Goal: Browse casually: Explore the website without a specific task or goal

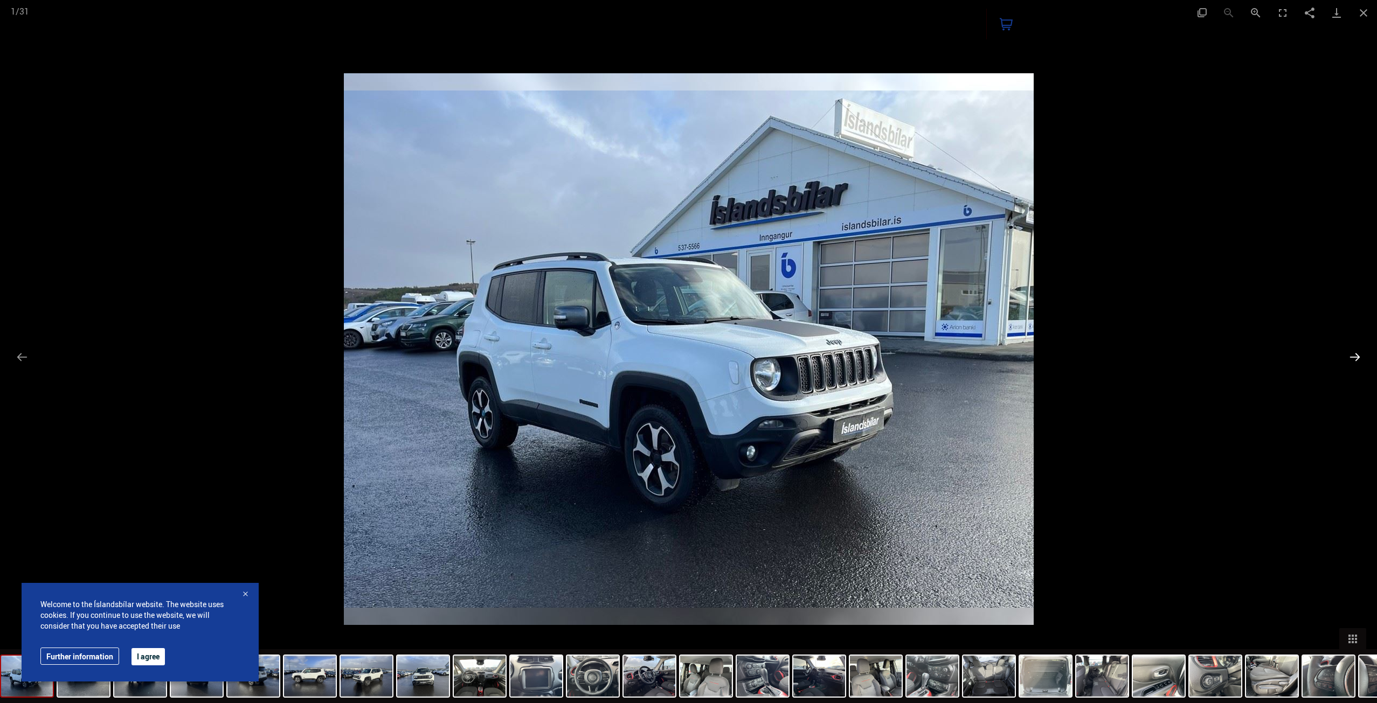
click at [1359, 359] on button "Next slide" at bounding box center [1354, 356] width 23 height 21
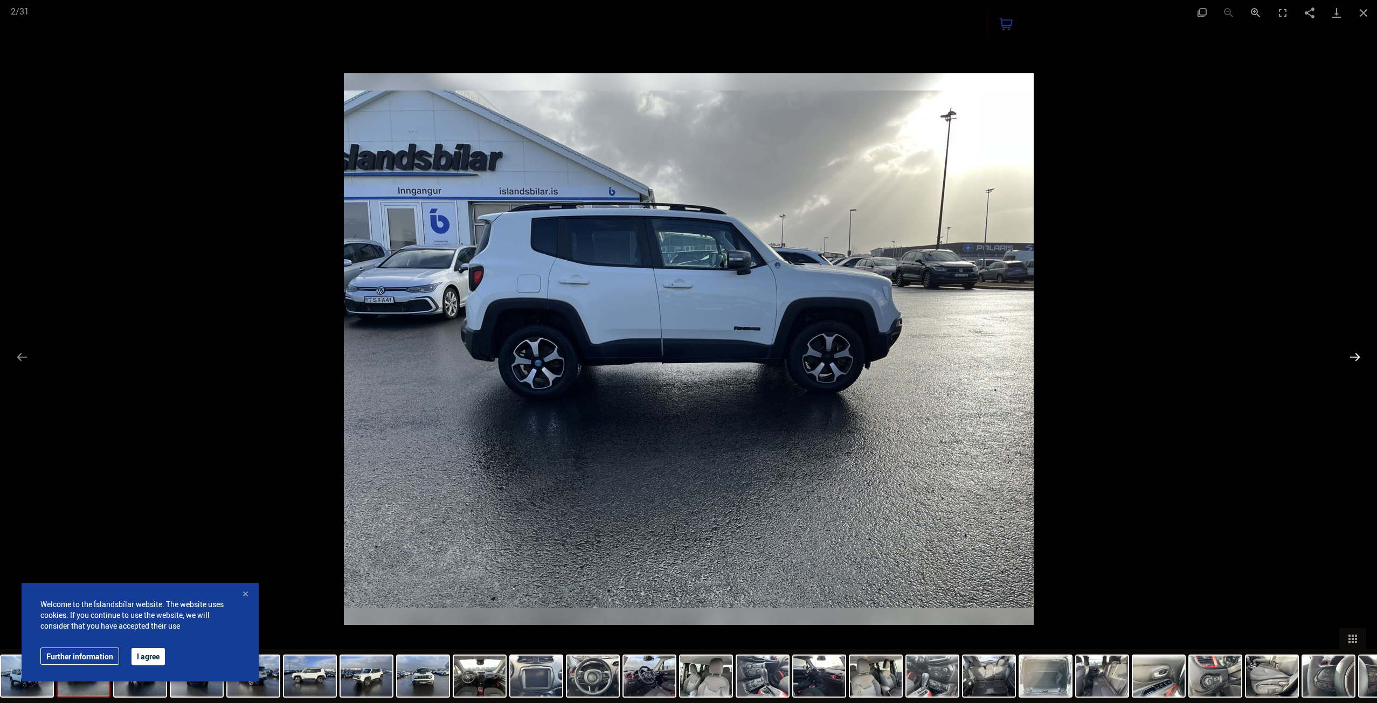
click at [1359, 359] on button "Next slide" at bounding box center [1354, 356] width 23 height 21
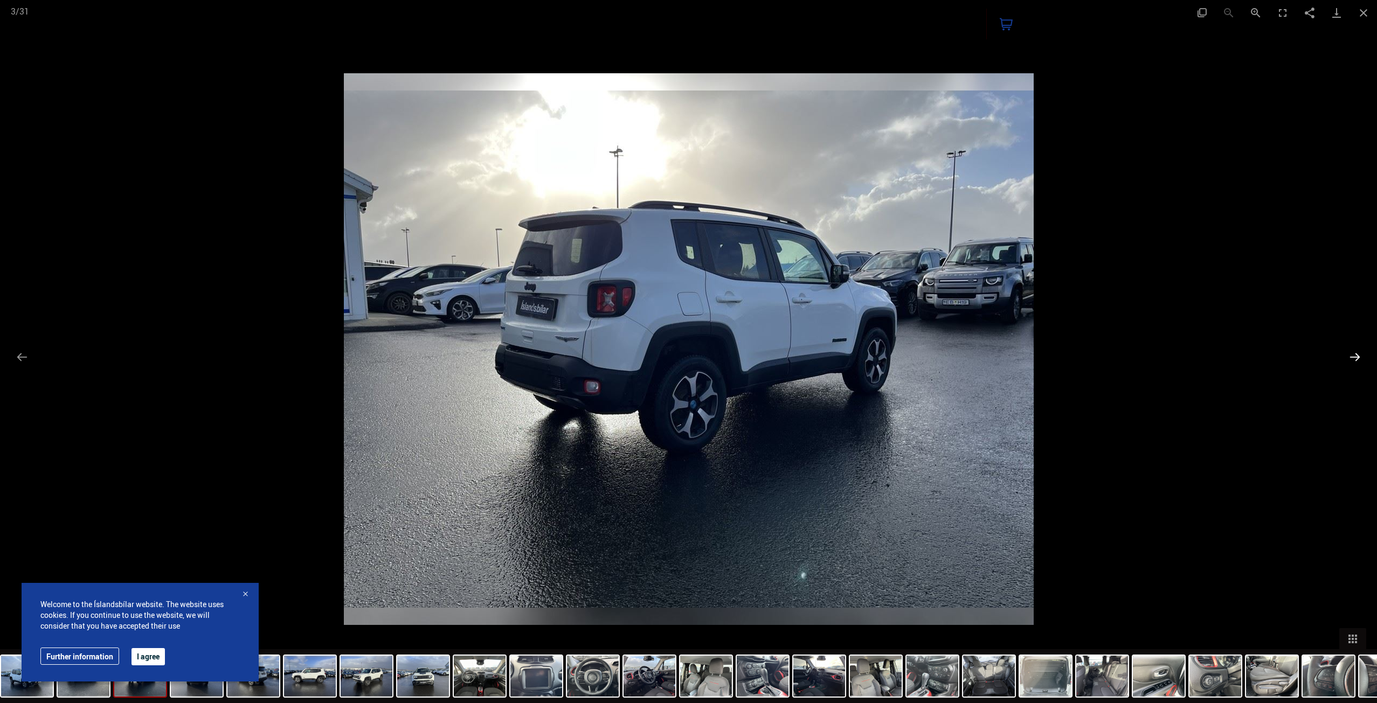
click at [1359, 359] on button "Next slide" at bounding box center [1354, 356] width 23 height 21
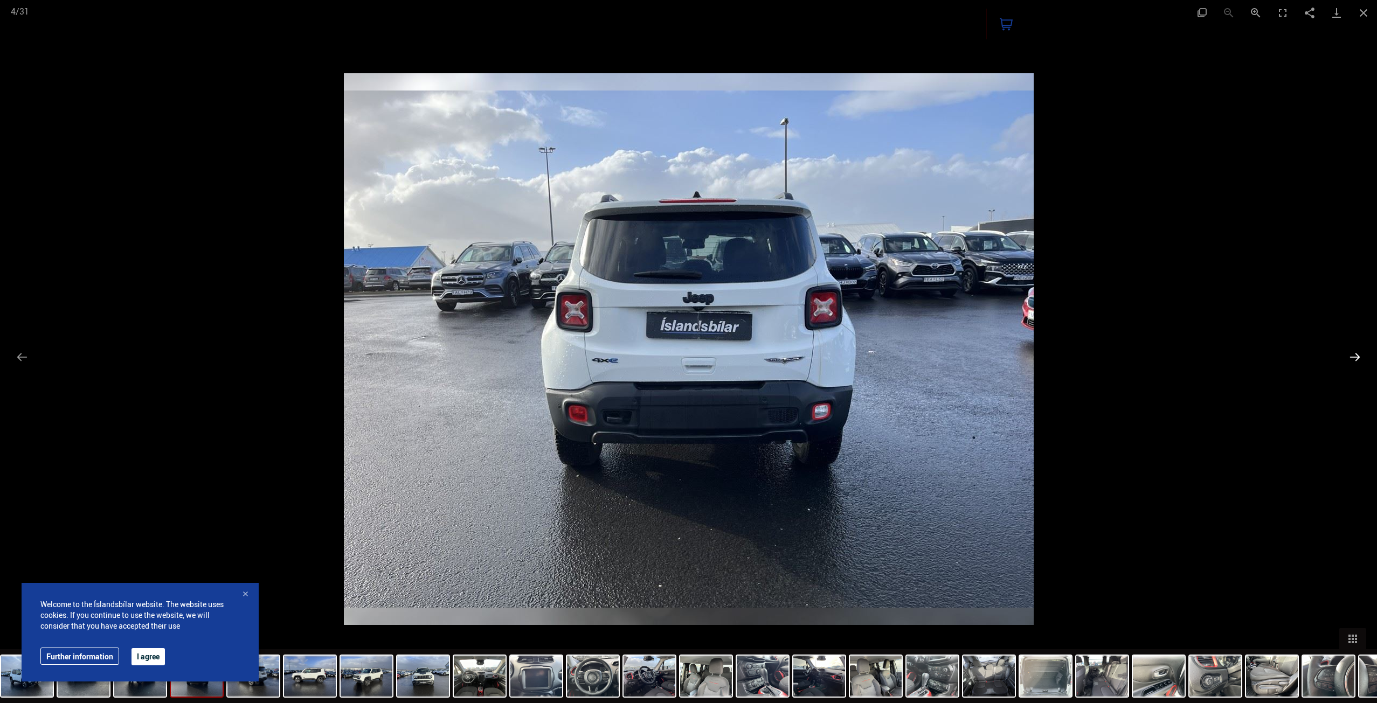
click at [1359, 359] on button "Next slide" at bounding box center [1354, 356] width 23 height 21
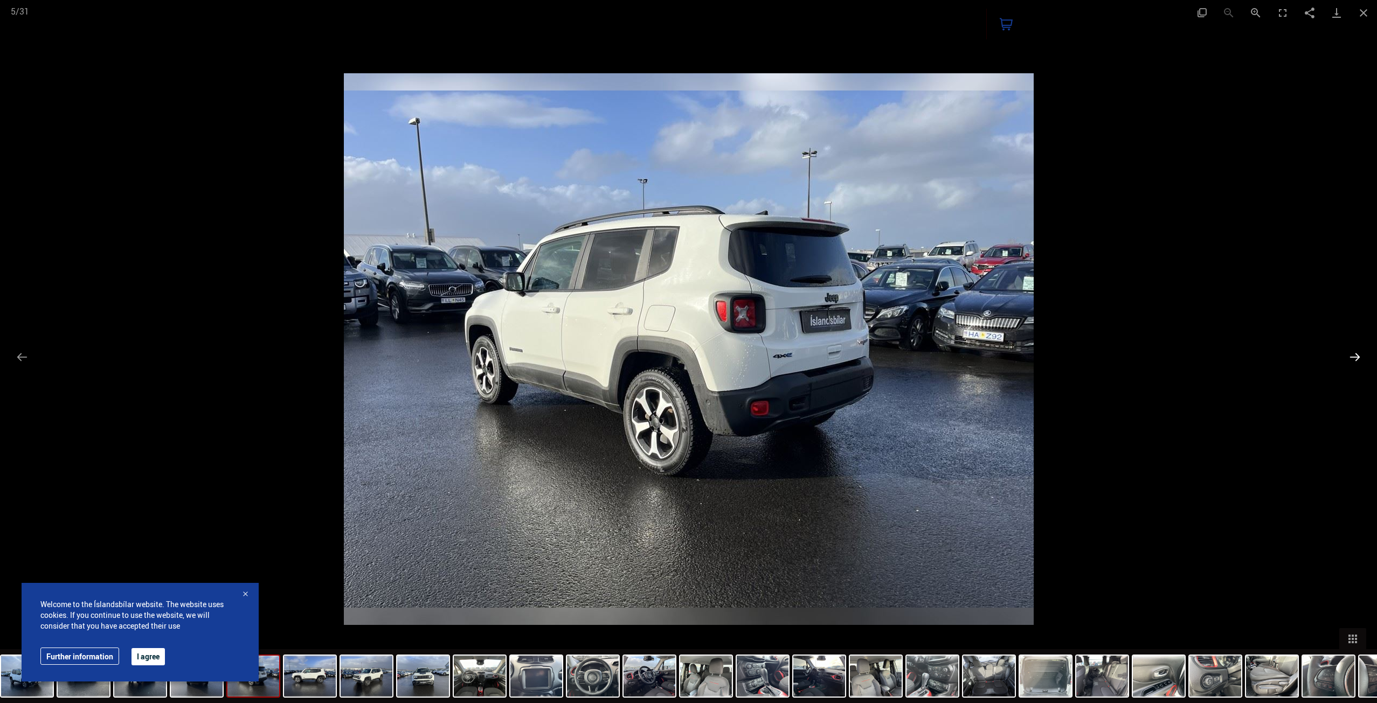
click at [1359, 359] on button "Next slide" at bounding box center [1354, 356] width 23 height 21
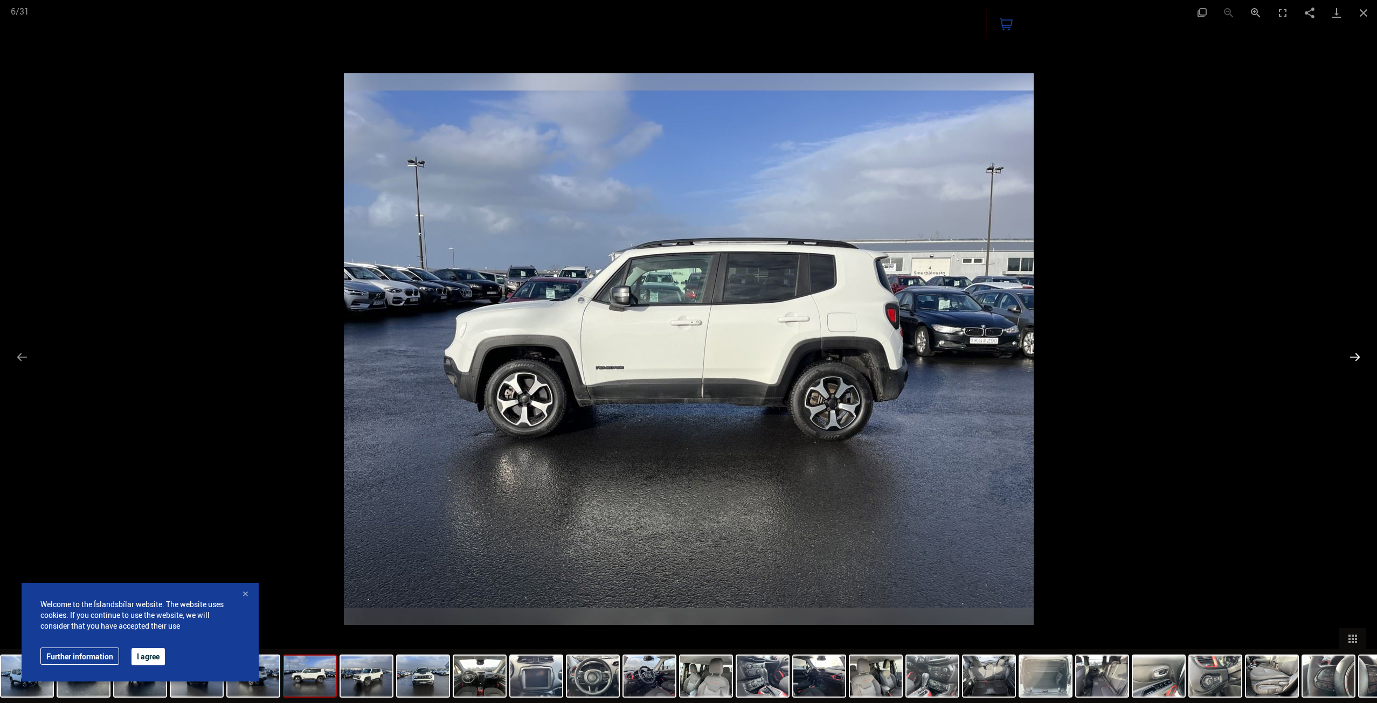
click at [1359, 359] on button "Next slide" at bounding box center [1354, 356] width 23 height 21
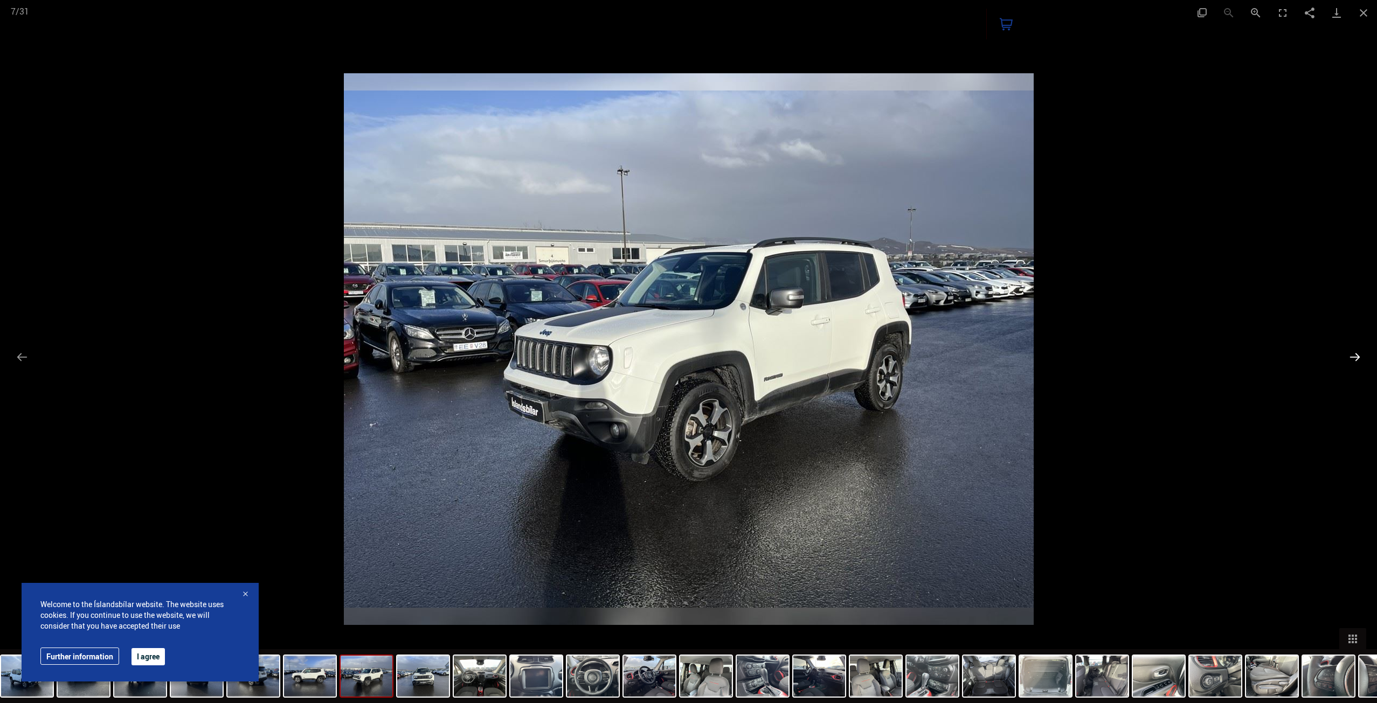
click at [1359, 359] on button "Next slide" at bounding box center [1354, 356] width 23 height 21
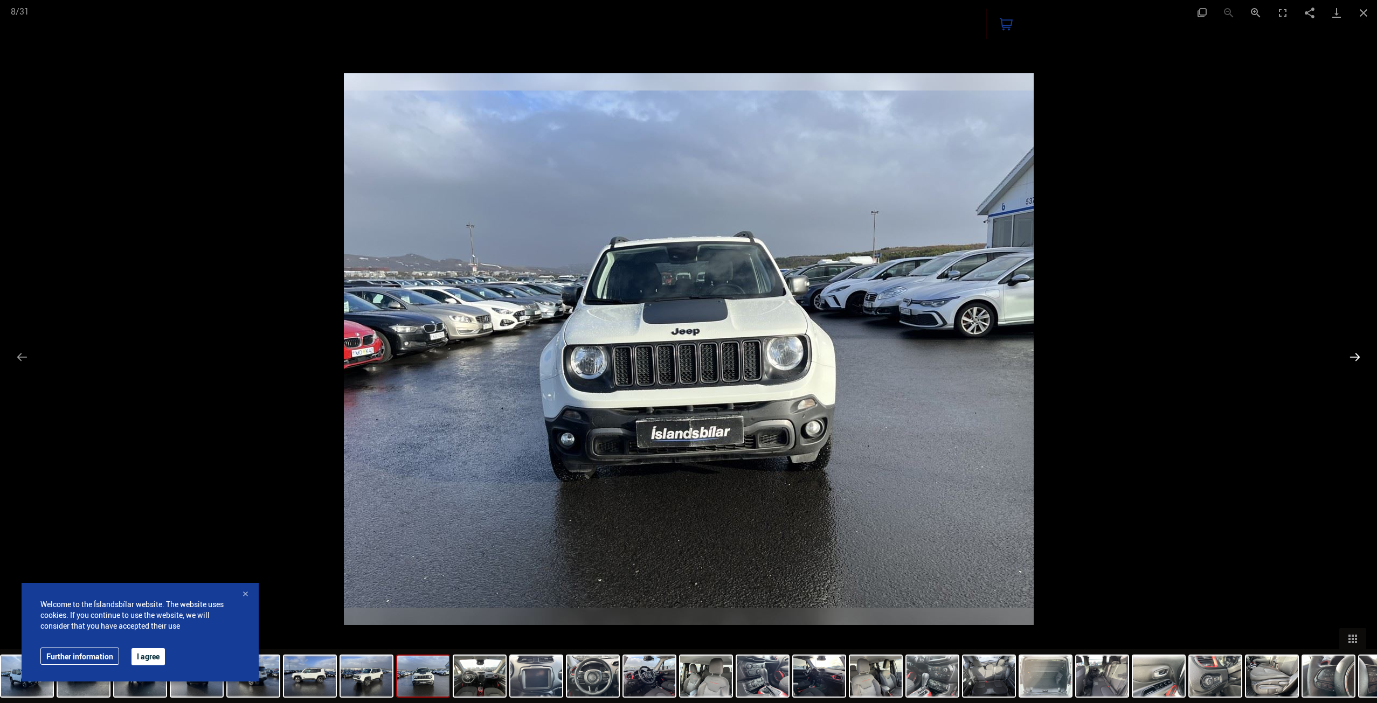
click at [1359, 359] on button "Next slide" at bounding box center [1354, 356] width 23 height 21
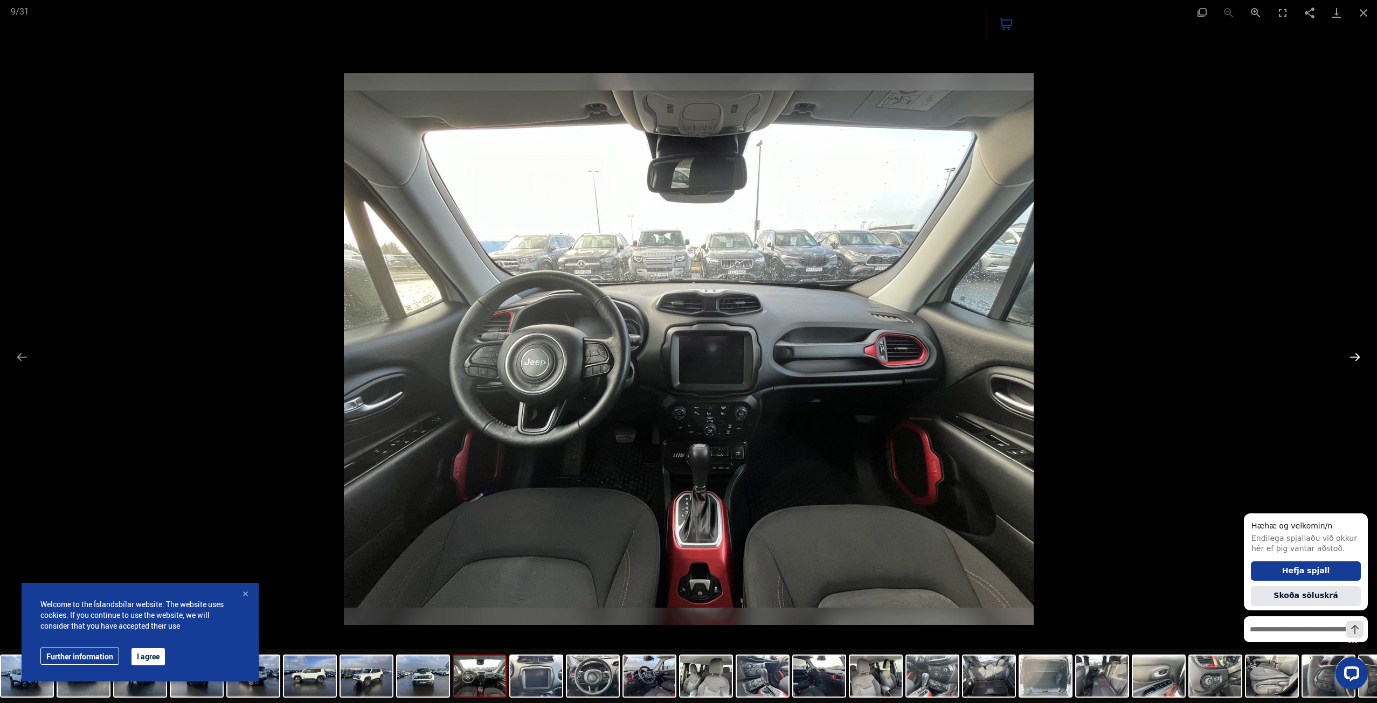
click at [1355, 357] on button "Next slide" at bounding box center [1354, 356] width 23 height 21
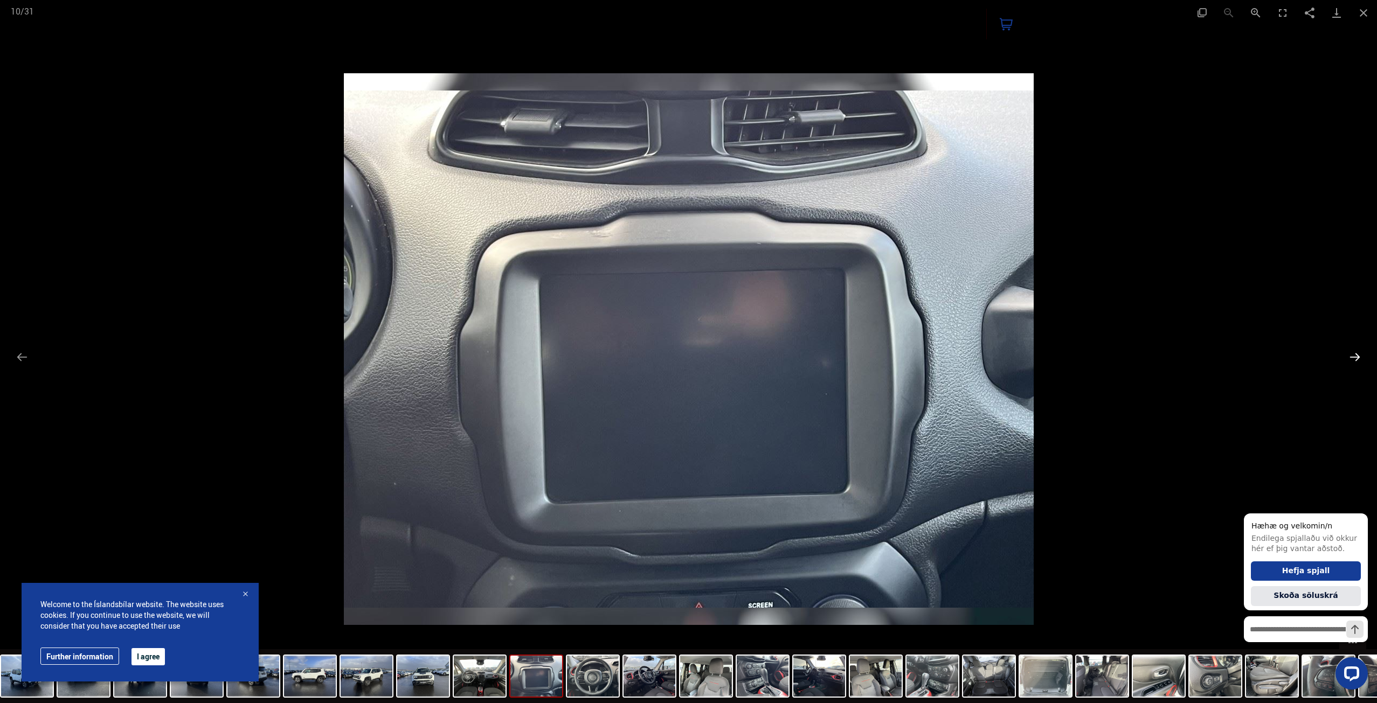
click at [1355, 357] on button "Next slide" at bounding box center [1354, 356] width 23 height 21
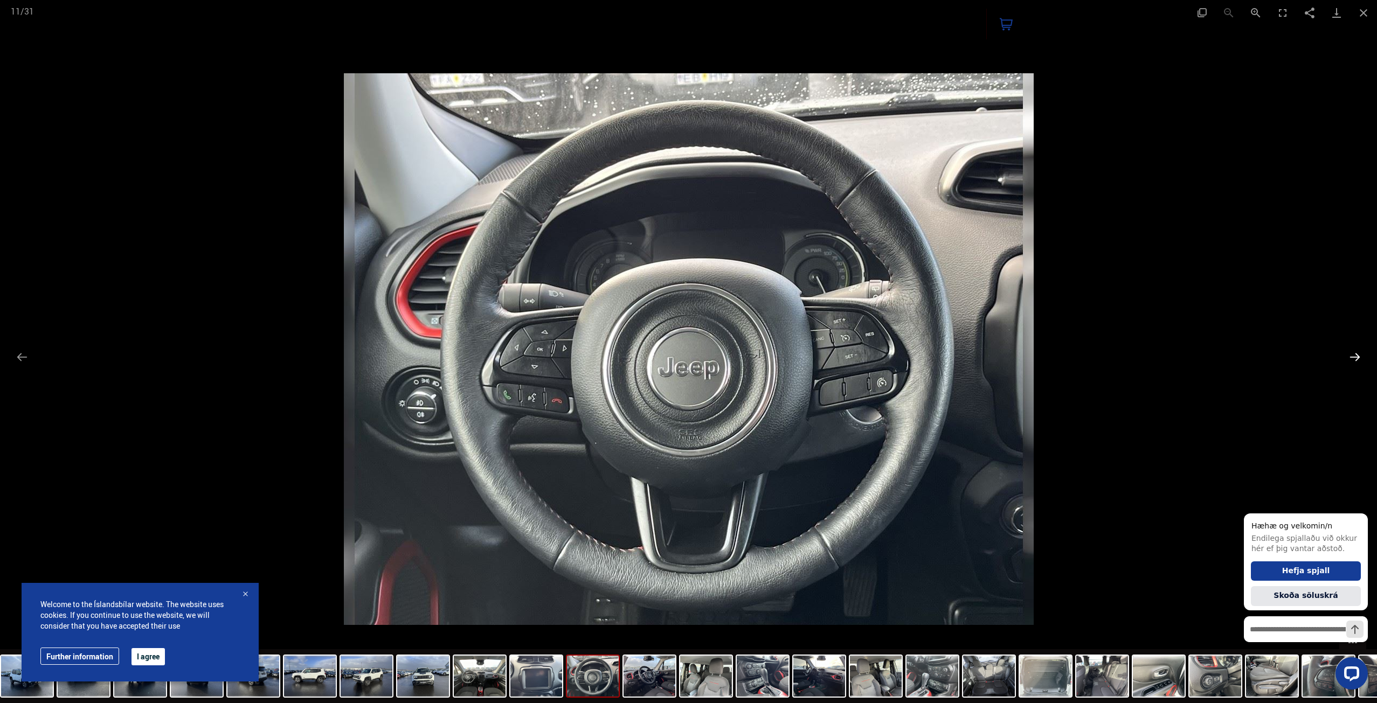
click at [1355, 357] on button "Next slide" at bounding box center [1354, 356] width 23 height 21
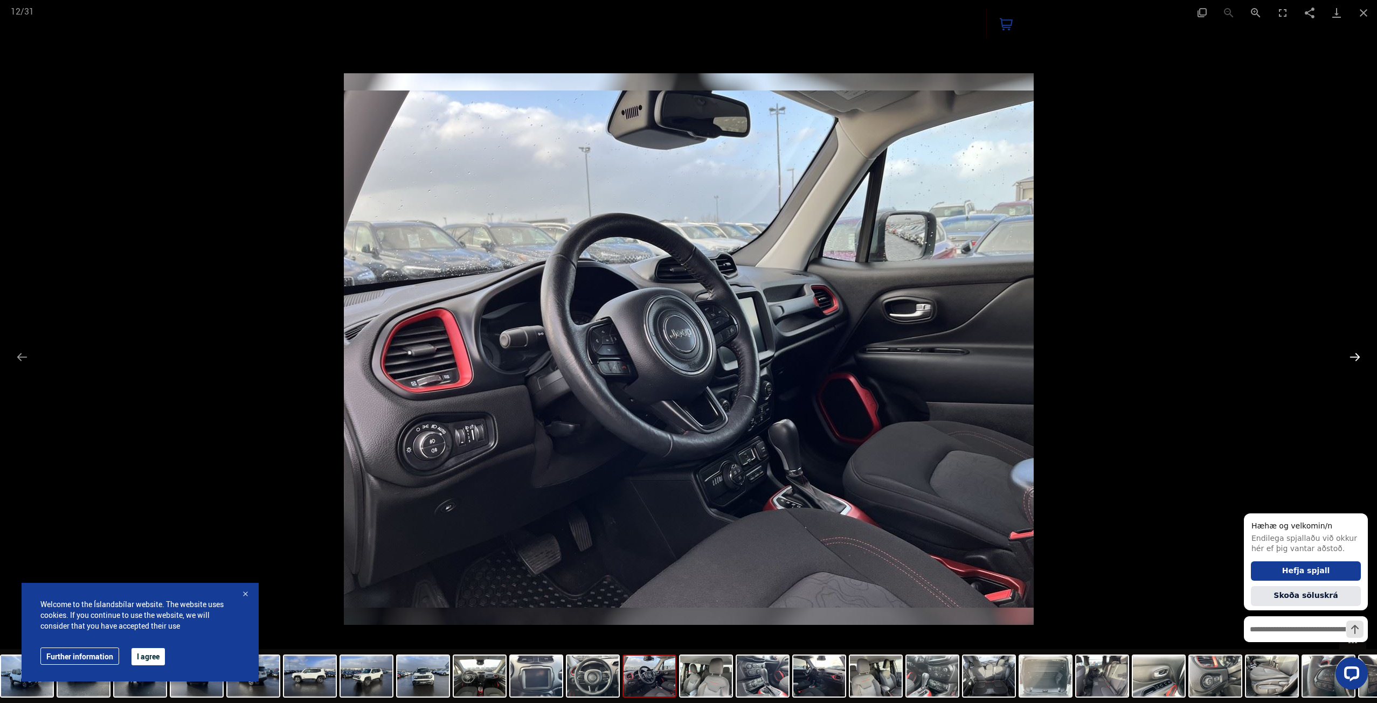
click at [1355, 357] on button "Next slide" at bounding box center [1354, 356] width 23 height 21
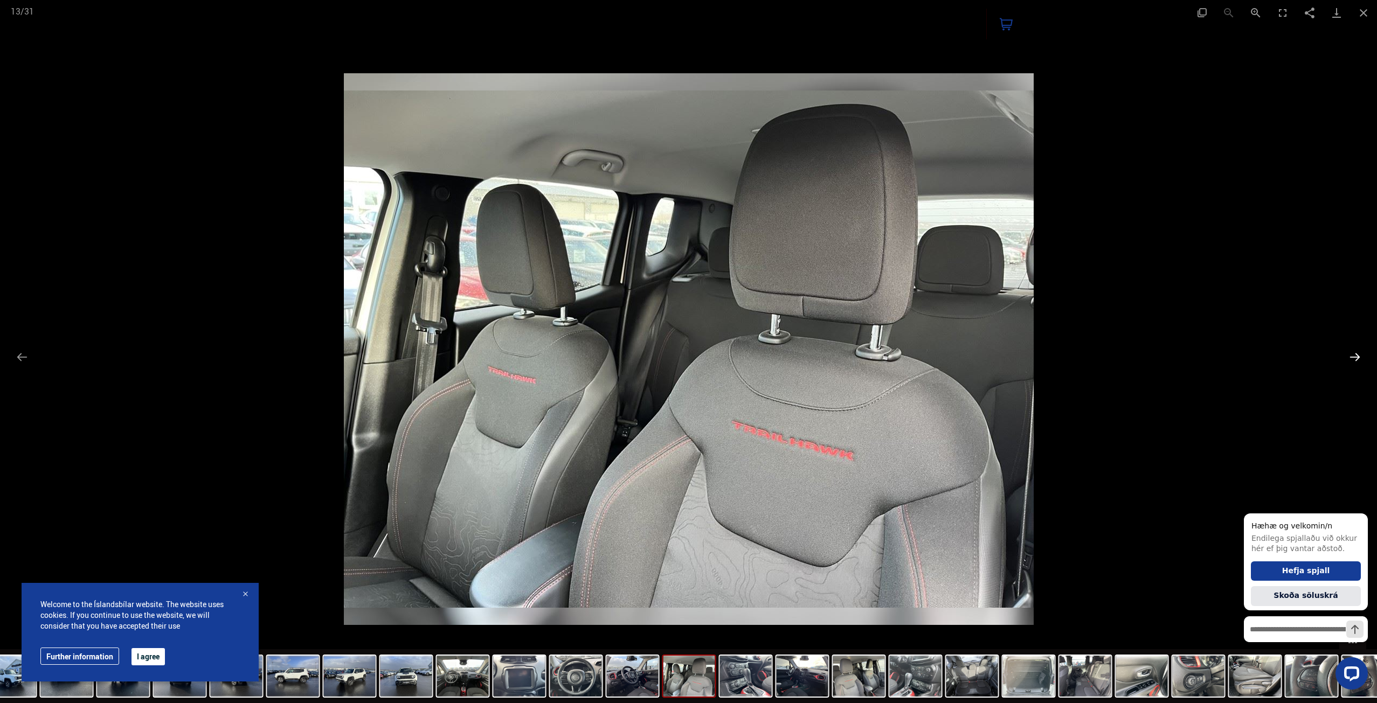
click at [1354, 357] on button "Next slide" at bounding box center [1354, 356] width 23 height 21
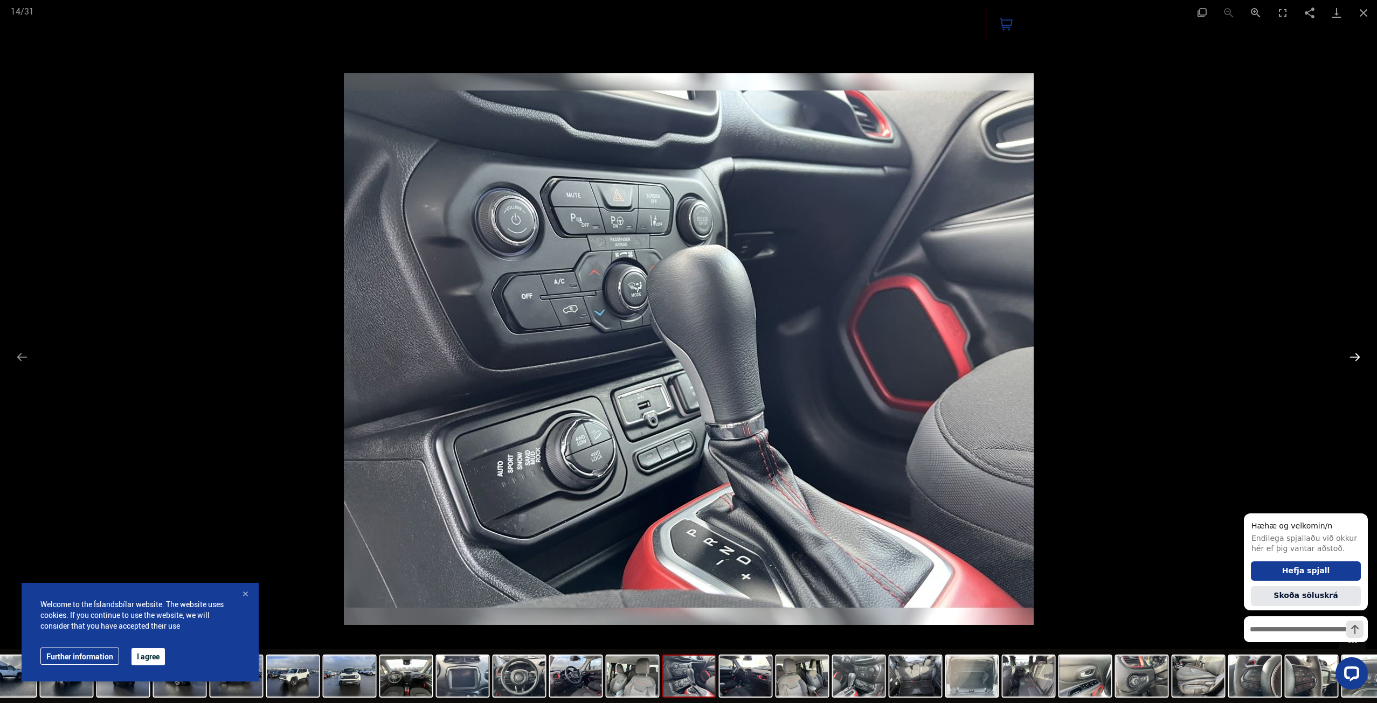
click at [1354, 357] on button "Next slide" at bounding box center [1354, 356] width 23 height 21
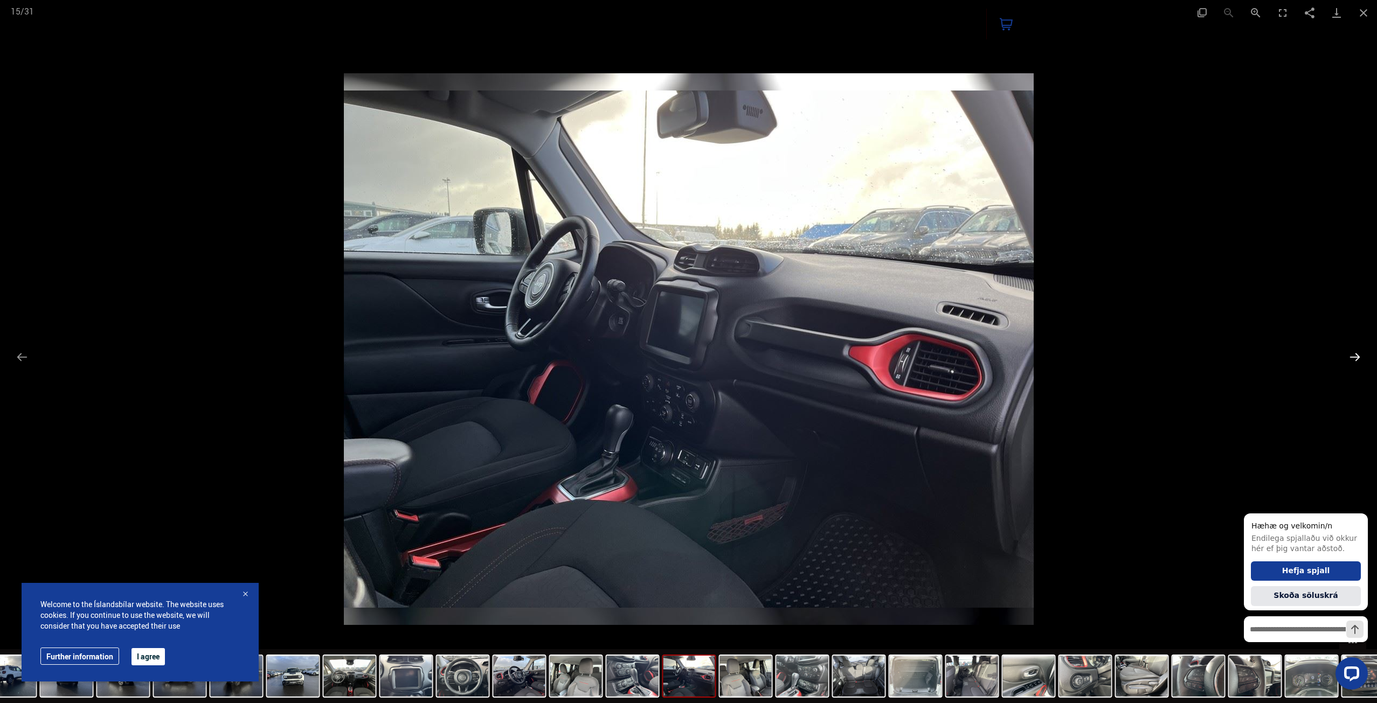
click at [1353, 362] on button "Next slide" at bounding box center [1354, 356] width 23 height 21
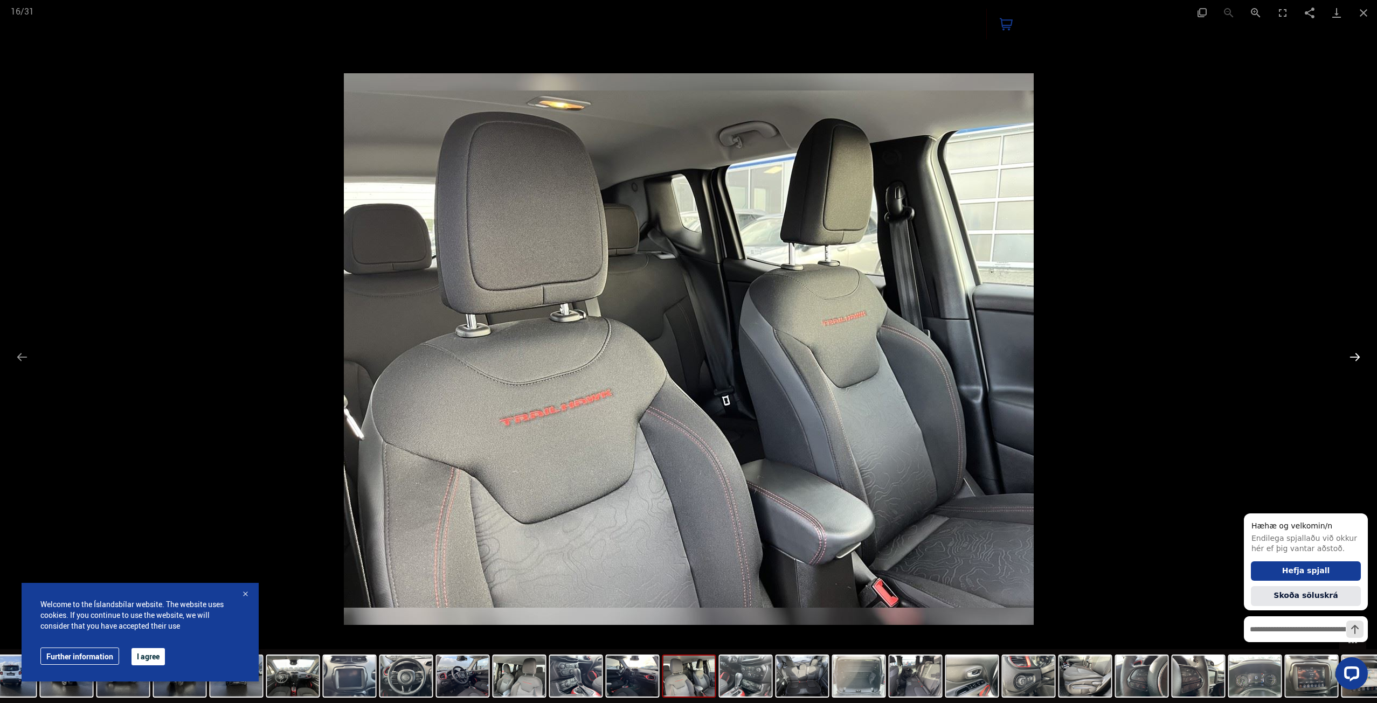
click at [1353, 362] on button "Next slide" at bounding box center [1354, 356] width 23 height 21
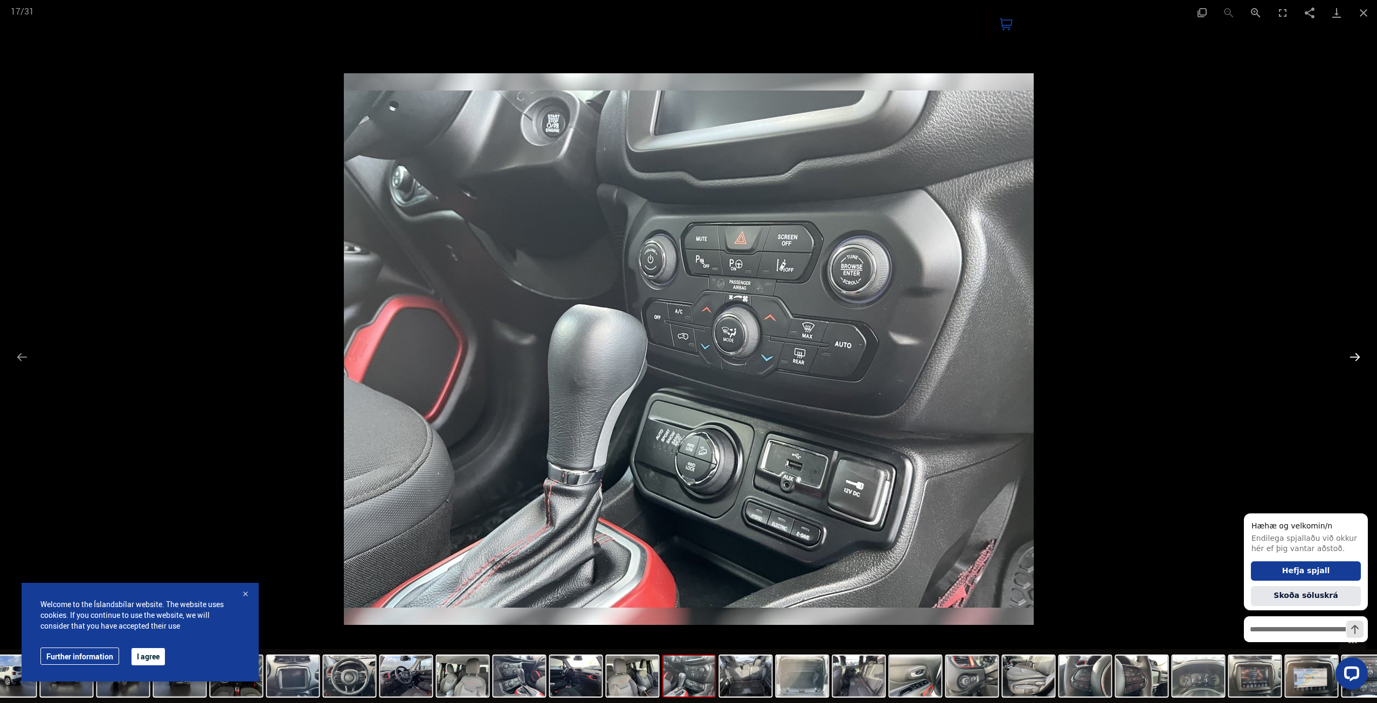
click at [1353, 362] on button "Next slide" at bounding box center [1354, 356] width 23 height 21
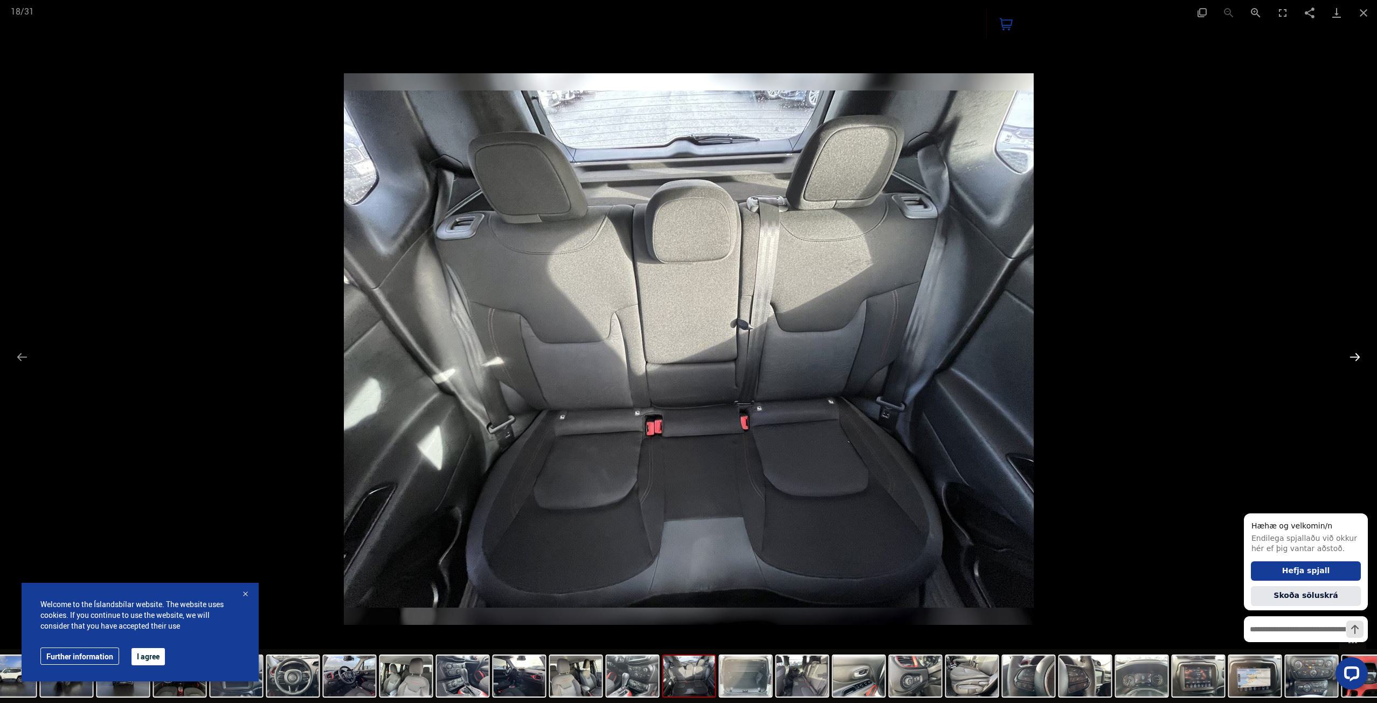
click at [1353, 362] on button "Next slide" at bounding box center [1354, 356] width 23 height 21
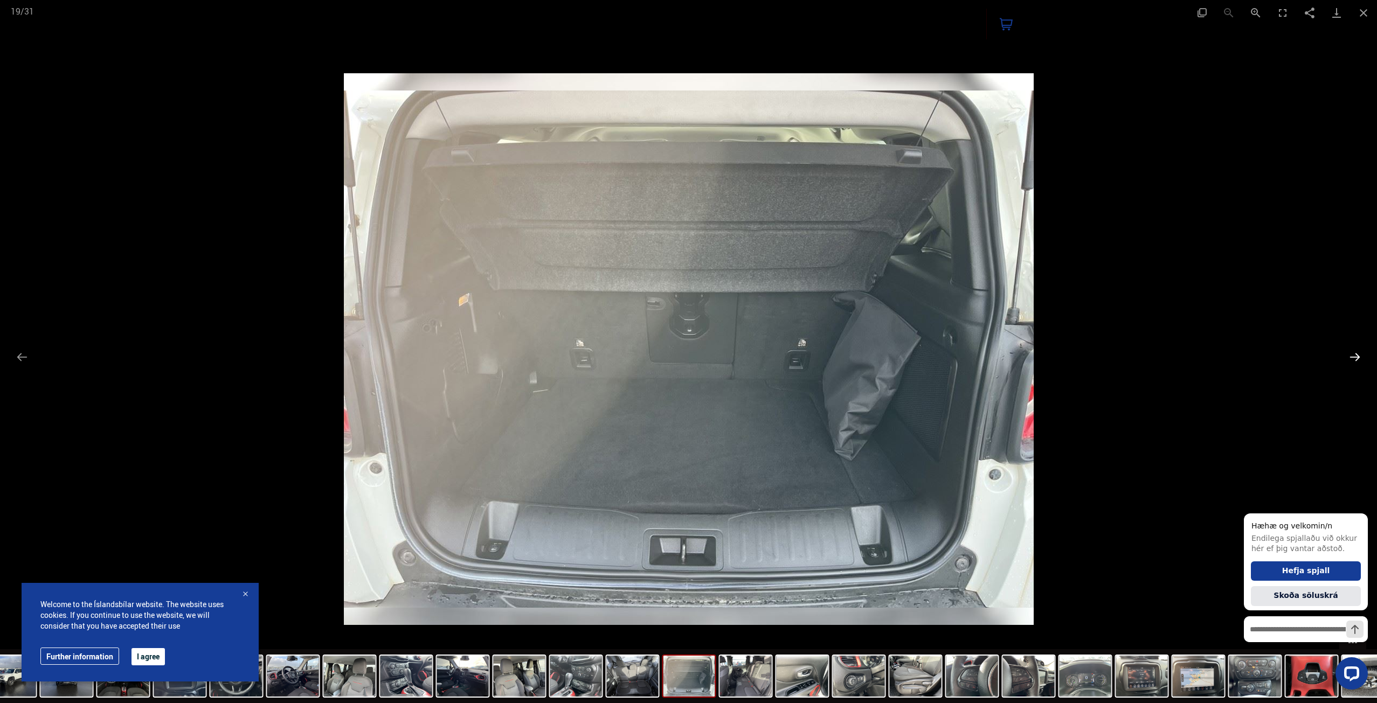
click at [1353, 362] on button "Next slide" at bounding box center [1354, 356] width 23 height 21
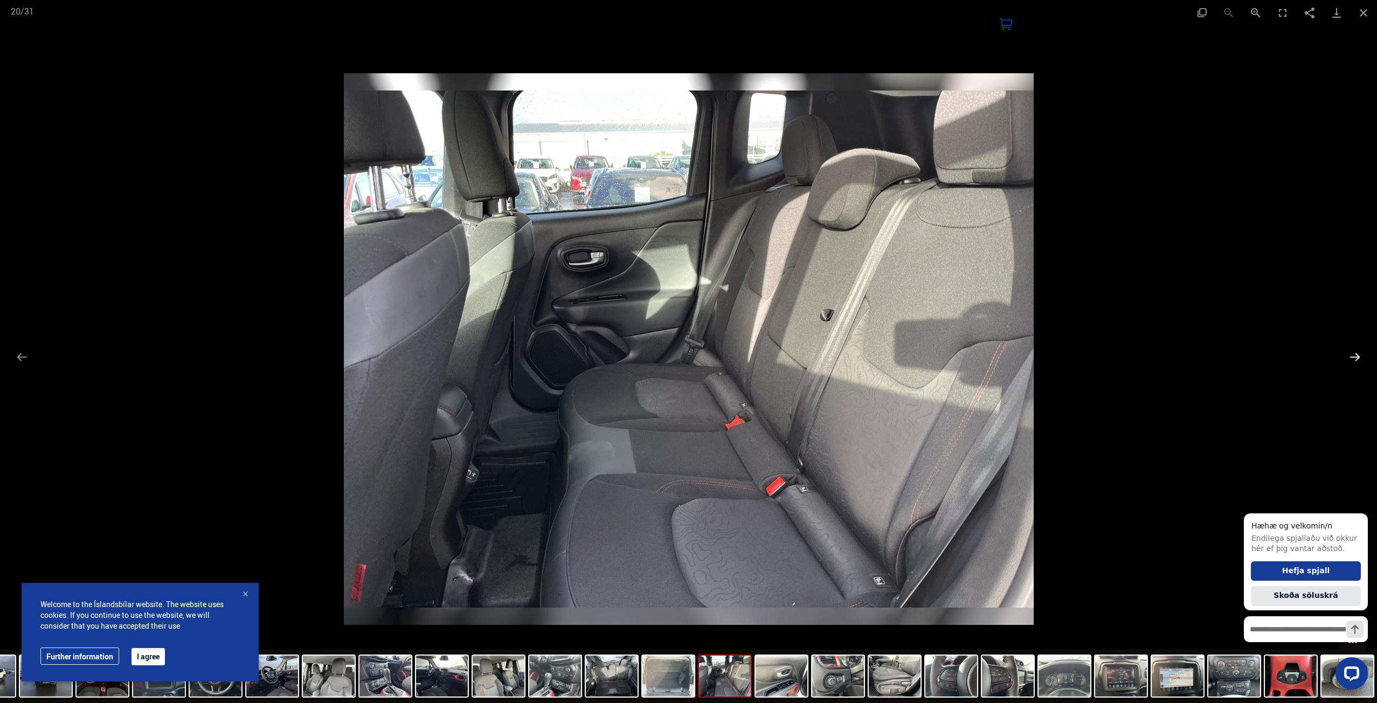
click at [1353, 362] on button "Next slide" at bounding box center [1354, 356] width 23 height 21
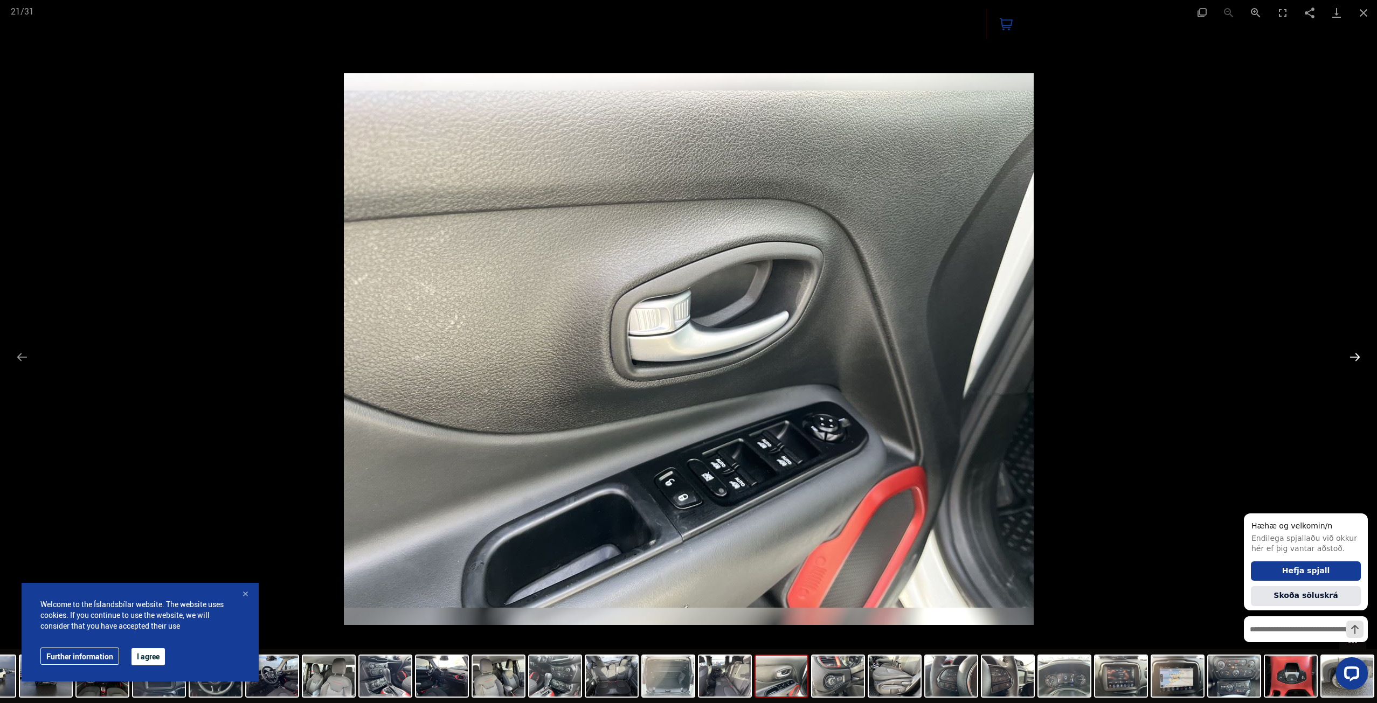
click at [1353, 362] on button "Next slide" at bounding box center [1354, 356] width 23 height 21
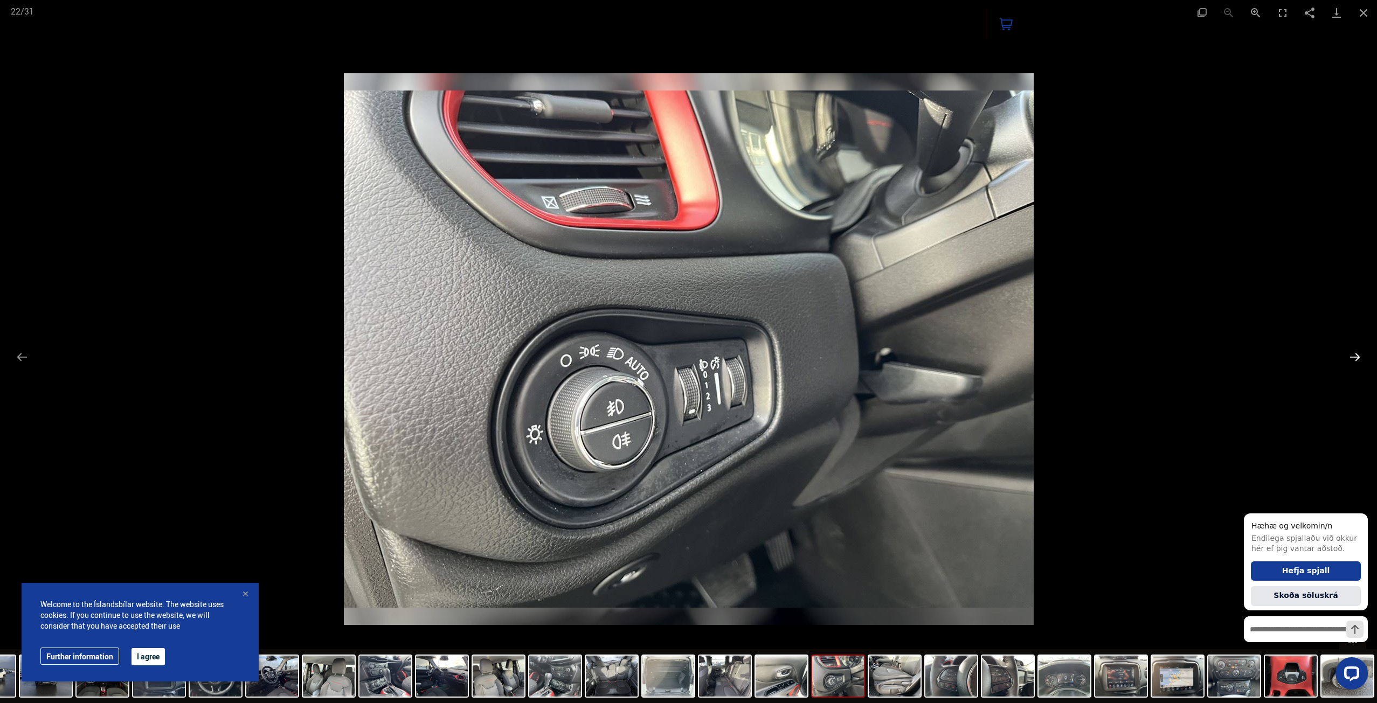
click at [1353, 362] on button "Next slide" at bounding box center [1354, 356] width 23 height 21
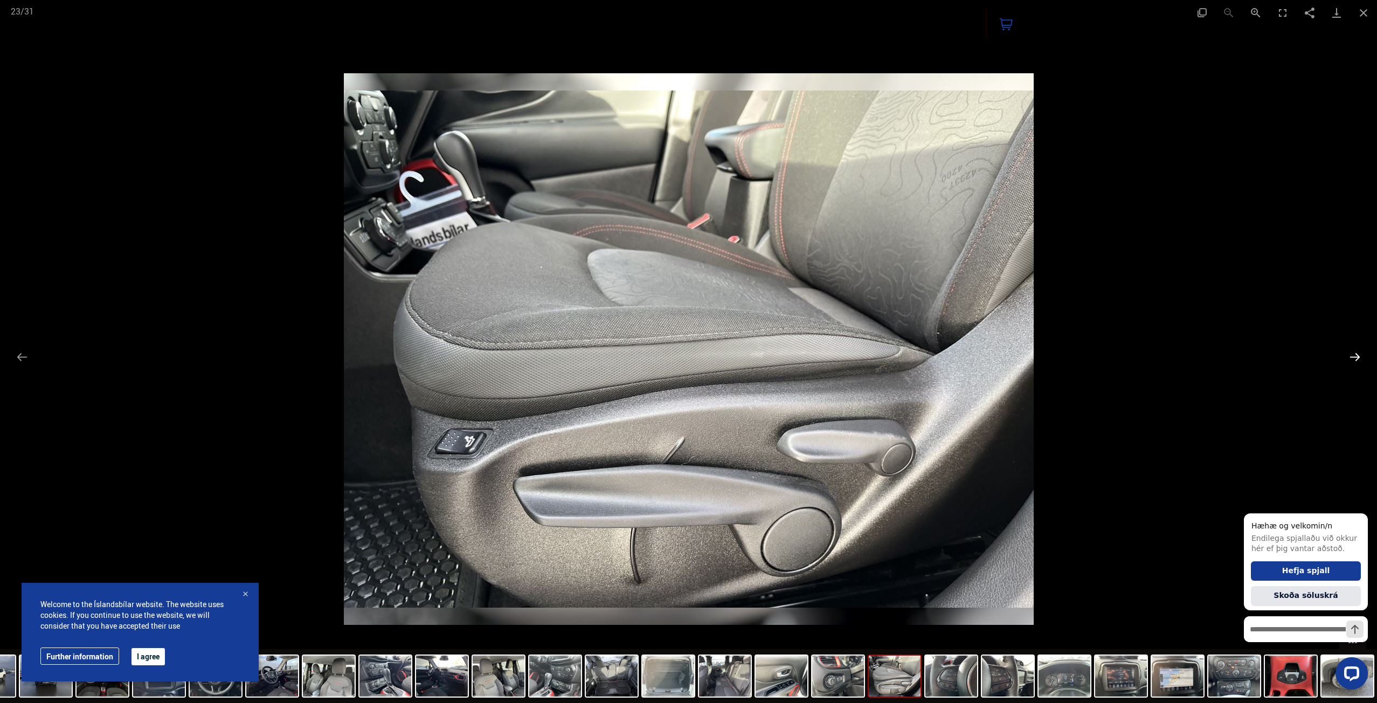
click at [1353, 362] on button "Next slide" at bounding box center [1354, 356] width 23 height 21
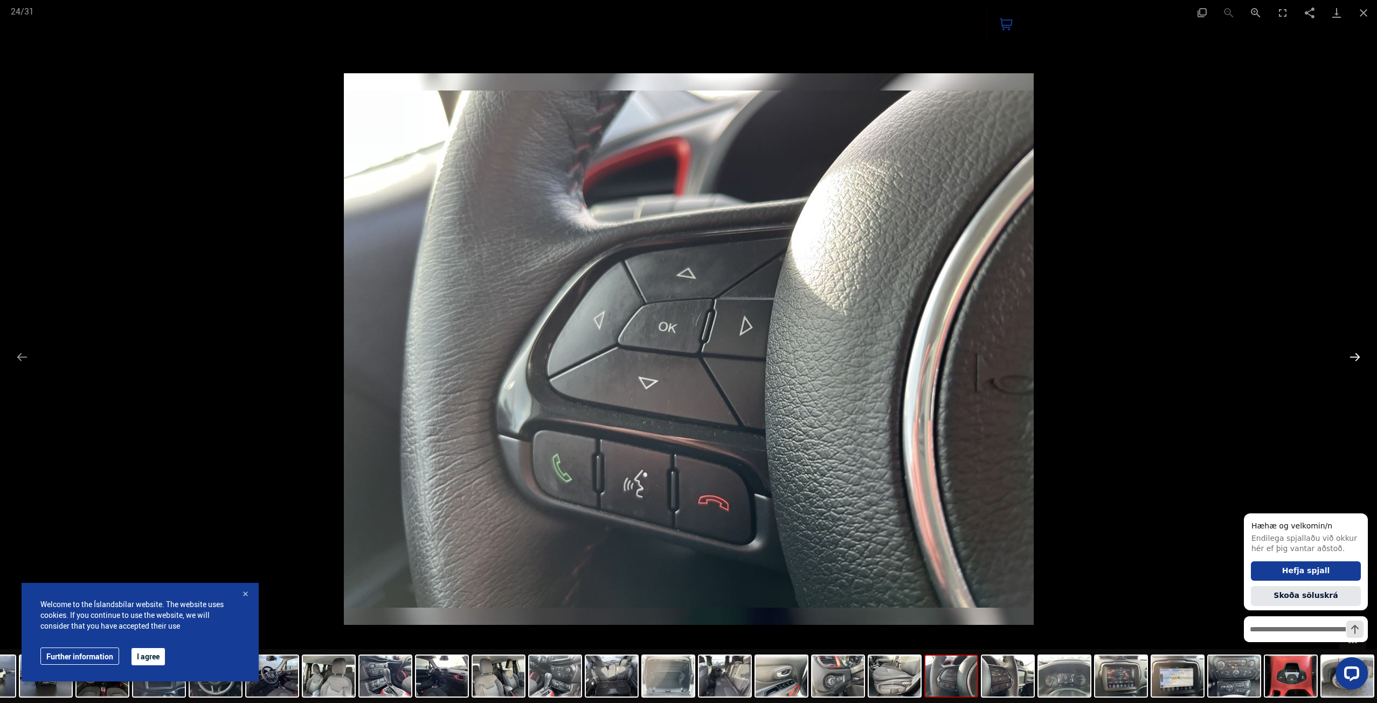
click at [1353, 362] on button "Next slide" at bounding box center [1354, 356] width 23 height 21
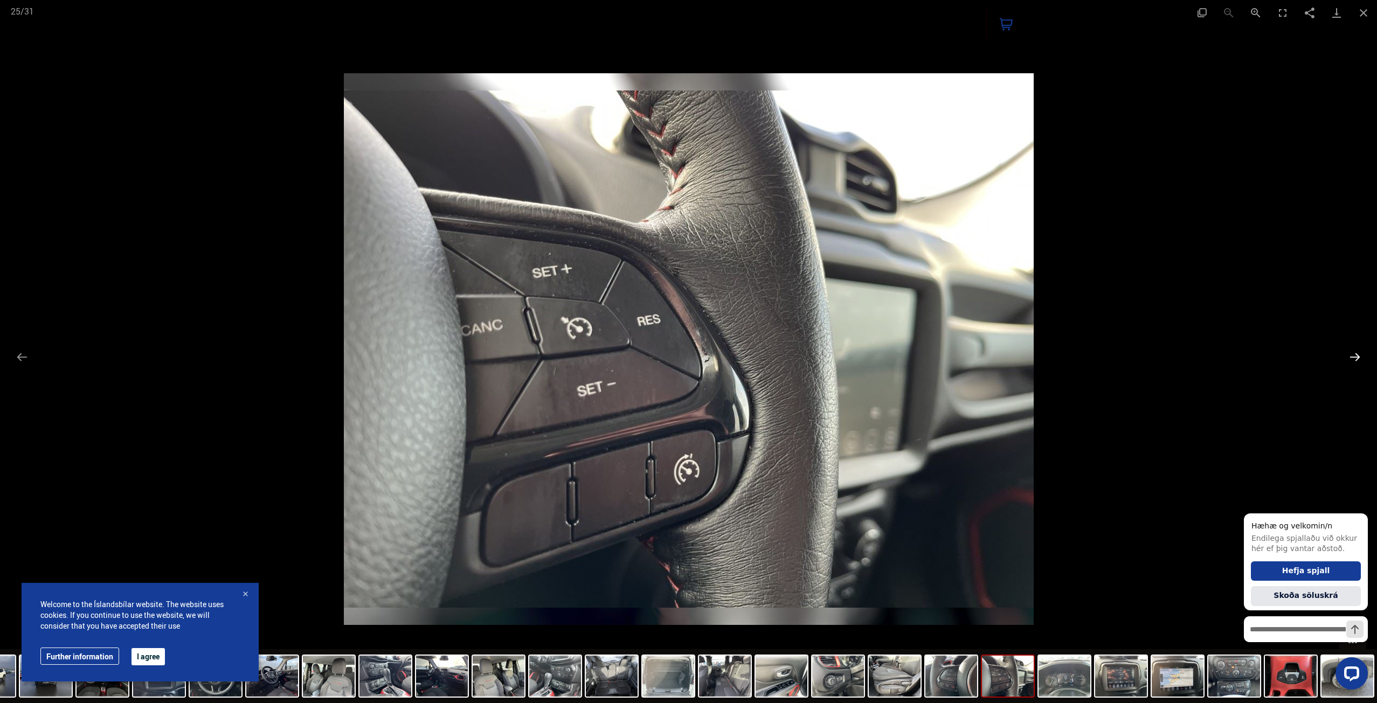
click at [1353, 362] on button "Next slide" at bounding box center [1354, 356] width 23 height 21
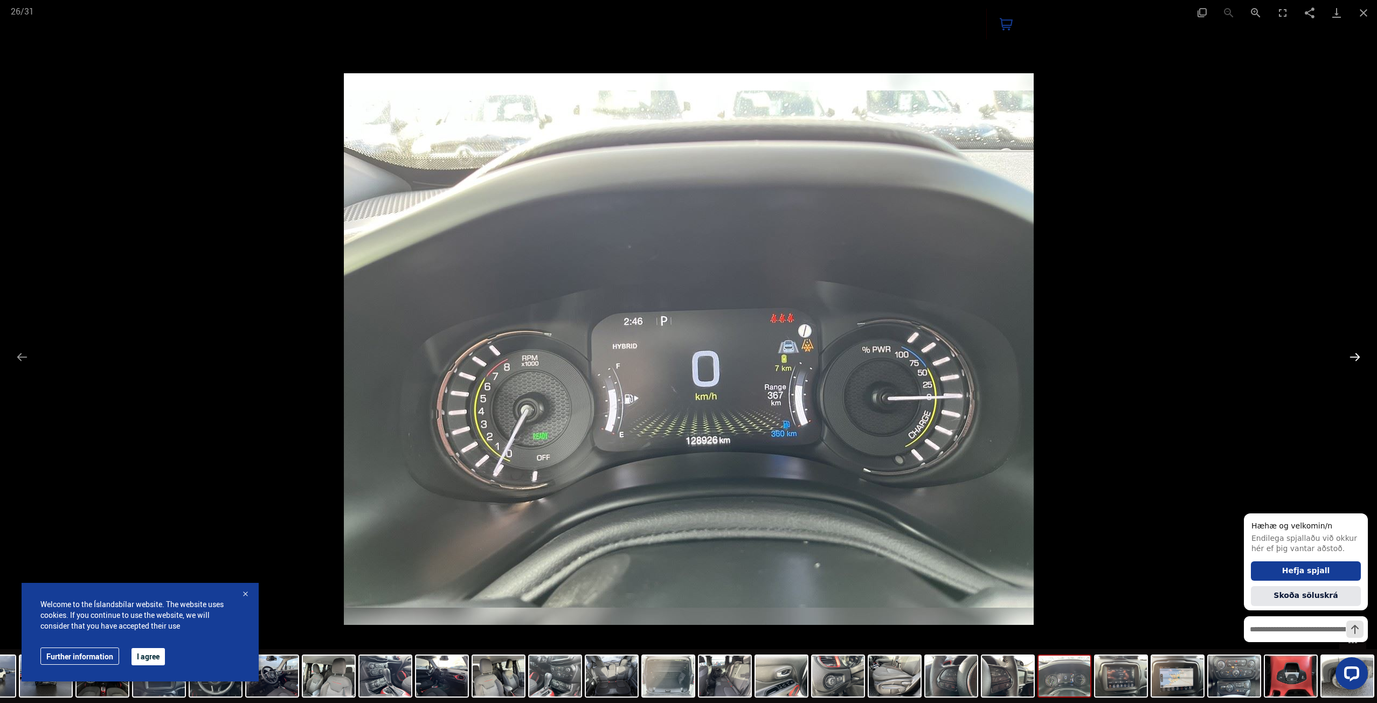
click at [1353, 362] on button "Next slide" at bounding box center [1354, 356] width 23 height 21
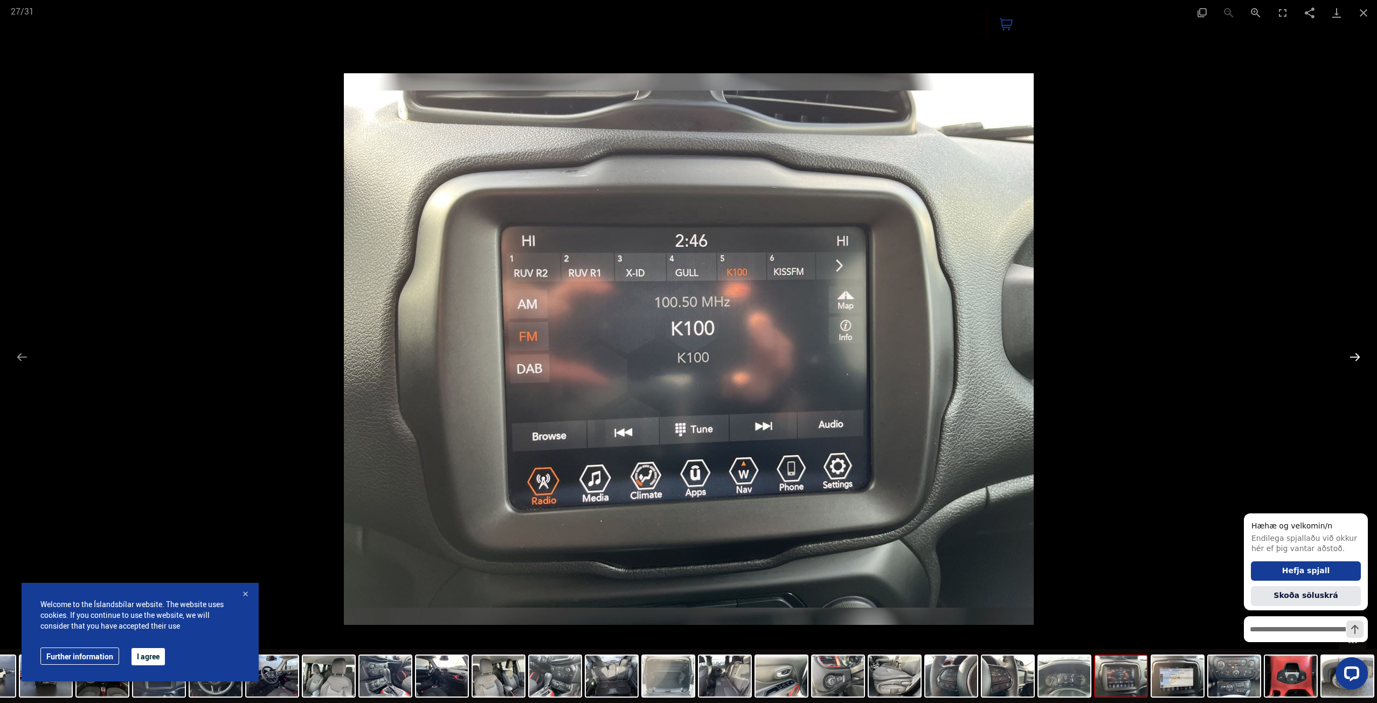
click at [1353, 362] on button "Next slide" at bounding box center [1354, 356] width 23 height 21
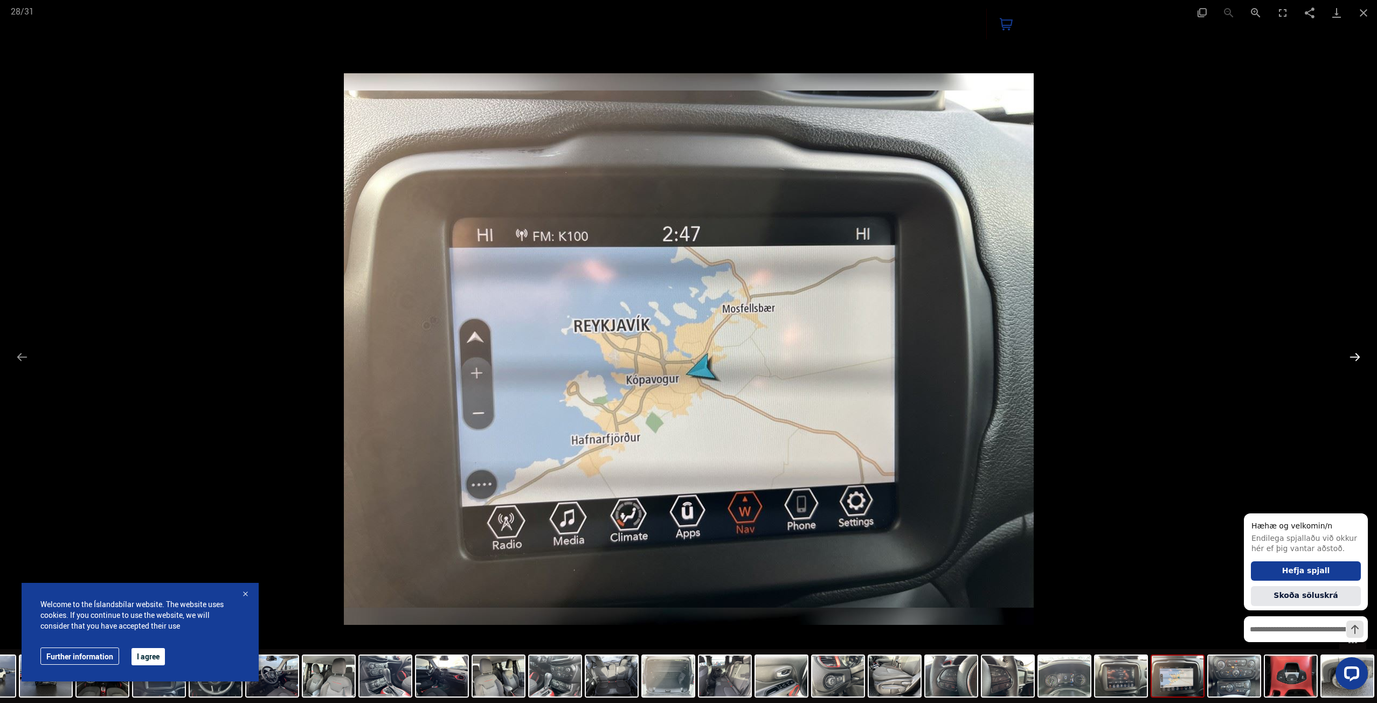
click at [1353, 362] on button "Next slide" at bounding box center [1354, 356] width 23 height 21
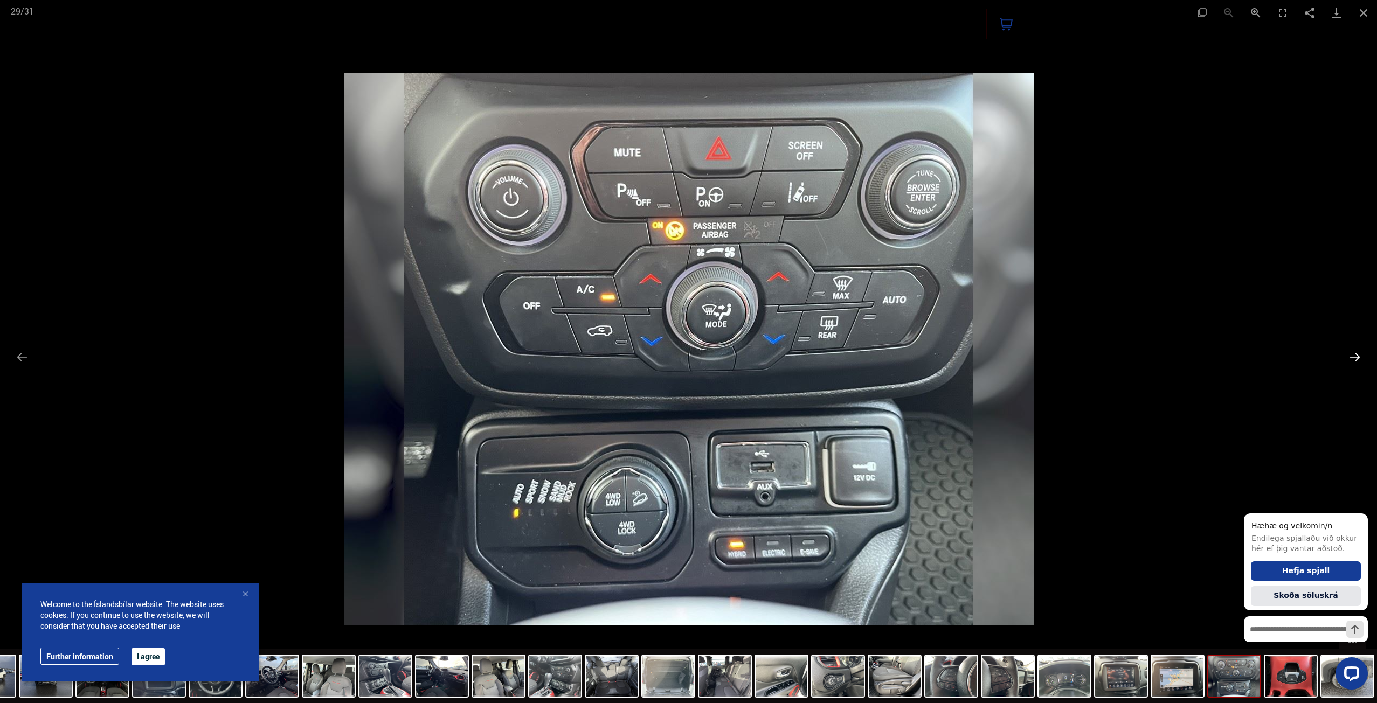
click at [1353, 362] on button "Next slide" at bounding box center [1354, 356] width 23 height 21
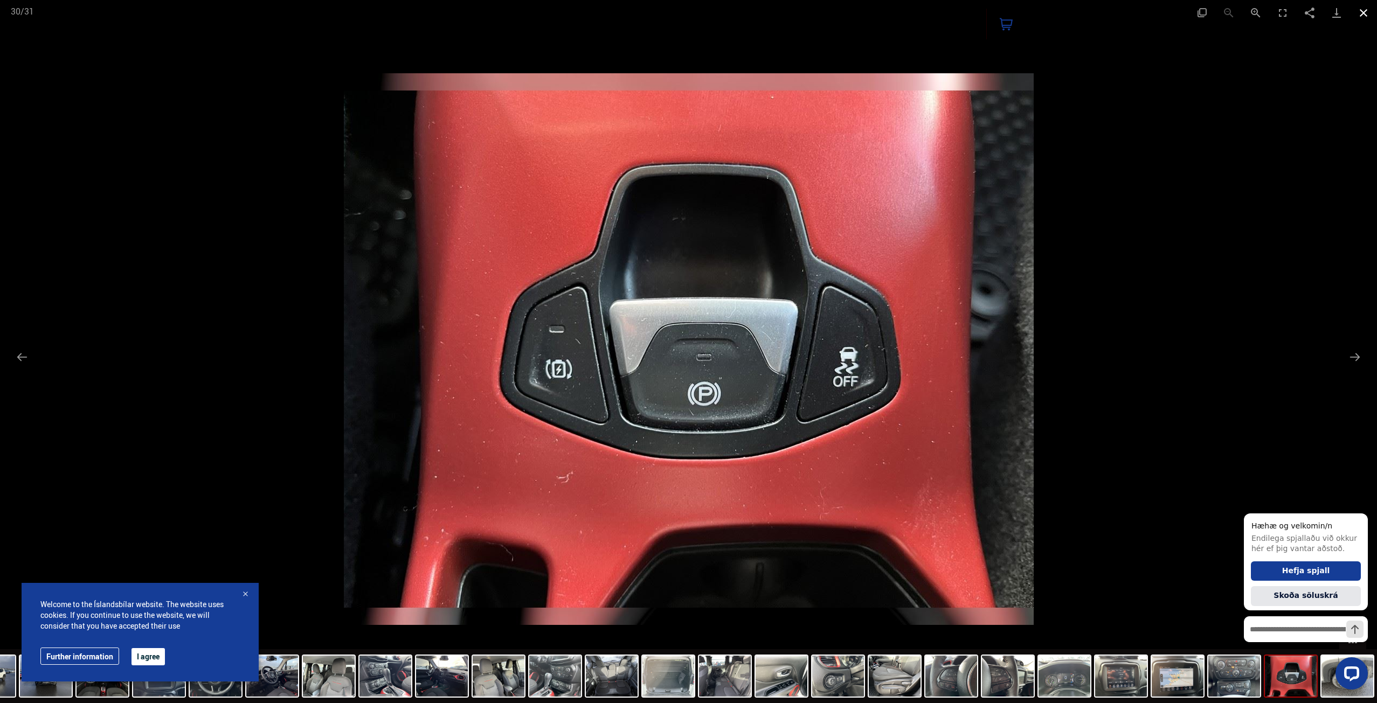
click at [1358, 11] on button "Close gallery" at bounding box center [1363, 12] width 27 height 25
